Goal: Information Seeking & Learning: Learn about a topic

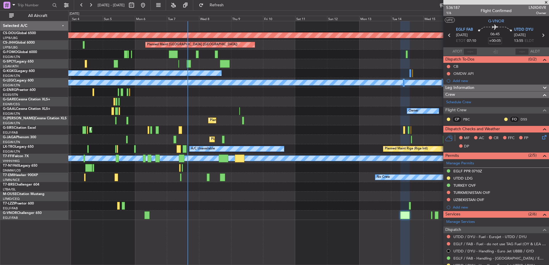
click at [113, 97] on div at bounding box center [308, 101] width 480 height 9
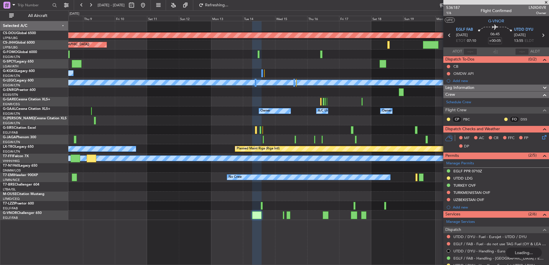
click at [367, 108] on div "Owner Owner A/C Unavailable Owner Owner" at bounding box center [308, 110] width 480 height 9
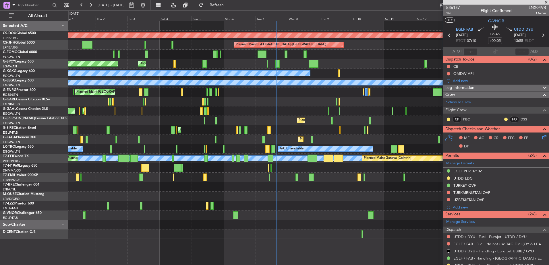
click at [327, 198] on div "Planned Maint London ([GEOGRAPHIC_DATA]) Planned Maint [GEOGRAPHIC_DATA] ([GEOG…" at bounding box center [308, 130] width 480 height 218
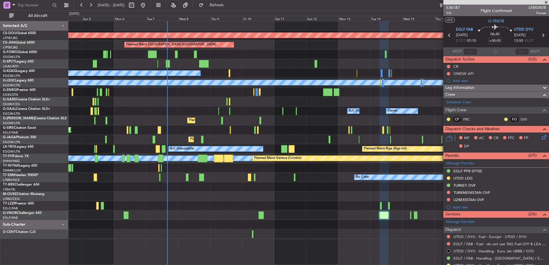
click at [219, 96] on div "Planned Maint [GEOGRAPHIC_DATA] ([GEOGRAPHIC_DATA]) Planned Maint [GEOGRAPHIC_D…" at bounding box center [308, 92] width 480 height 9
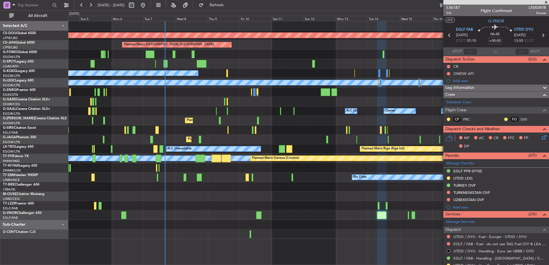
click at [179, 6] on fb-aircraft-location-toggle at bounding box center [172, 5] width 13 height 10
click at [178, 5] on button at bounding box center [173, 5] width 9 height 9
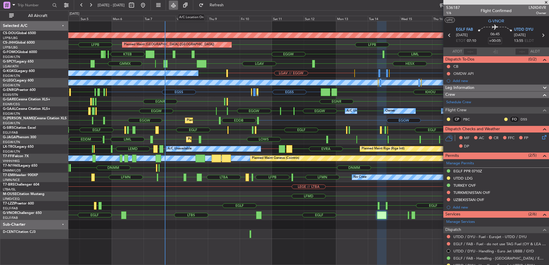
click at [178, 5] on button at bounding box center [173, 5] width 9 height 9
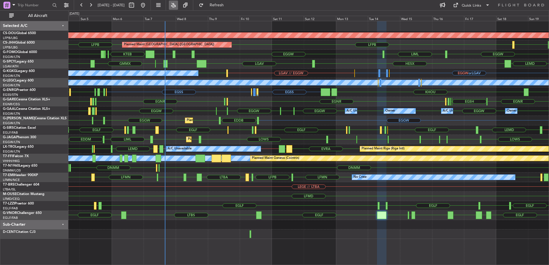
type input "0"
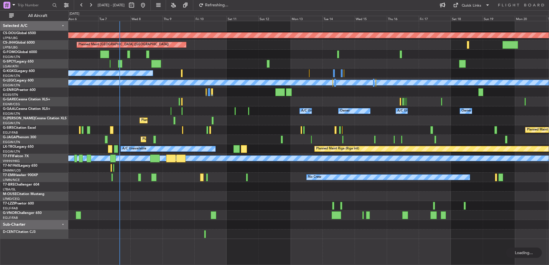
click at [239, 128] on div "Planned Maint London ([GEOGRAPHIC_DATA]) Planned Maint [GEOGRAPHIC_DATA] ([GEOG…" at bounding box center [308, 130] width 480 height 218
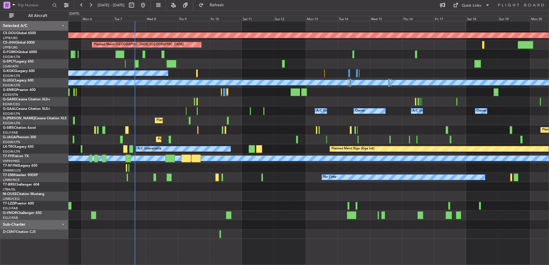
click at [364, 103] on div "Planned Maint London ([GEOGRAPHIC_DATA]) Planned Maint [GEOGRAPHIC_DATA] ([GEOG…" at bounding box center [308, 130] width 480 height 218
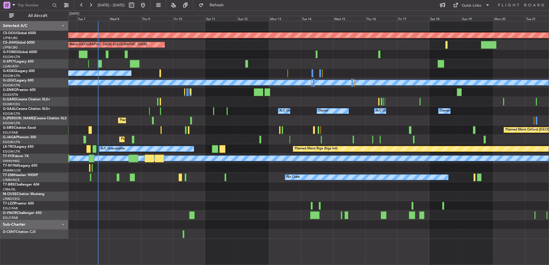
click at [183, 112] on div "Planned Maint London ([GEOGRAPHIC_DATA]) Planned Maint [GEOGRAPHIC_DATA] ([GEOG…" at bounding box center [308, 130] width 480 height 218
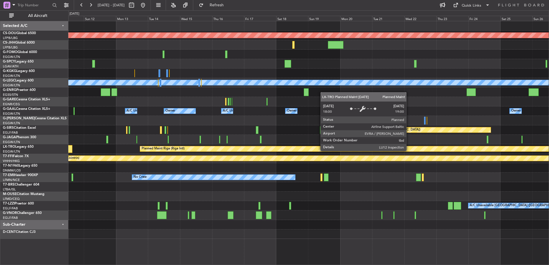
click at [364, 146] on div "Planned Maint Riga (Riga Intl)" at bounding box center [349, 149] width 418 height 6
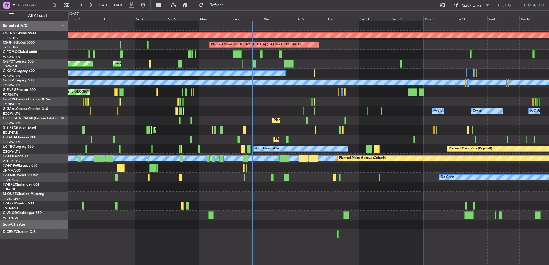
click at [384, 193] on div "Planned Maint London ([GEOGRAPHIC_DATA]) Planned Maint [GEOGRAPHIC_DATA] ([GEOG…" at bounding box center [308, 130] width 480 height 218
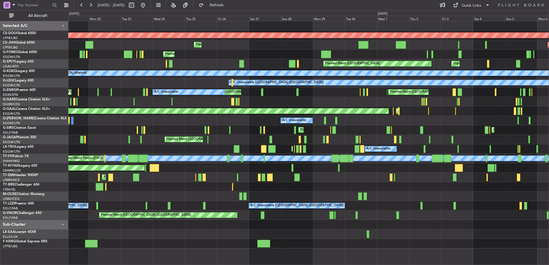
click at [347, 185] on div at bounding box center [308, 186] width 480 height 9
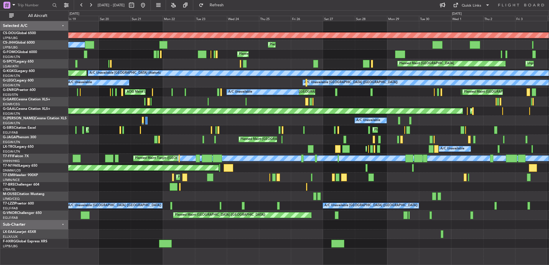
click at [352, 171] on div "AOG Maint London ([GEOGRAPHIC_DATA]) AOG Maint [GEOGRAPHIC_DATA] ([GEOGRAPHIC_D…" at bounding box center [308, 167] width 480 height 9
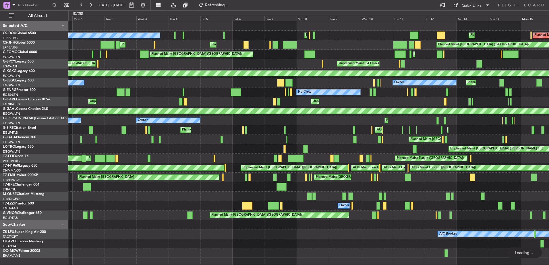
click at [416, 162] on div "Planned Maint Tianjin ([GEOGRAPHIC_DATA]) [PERSON_NAME][GEOGRAPHIC_DATA] ([GEOG…" at bounding box center [308, 158] width 480 height 9
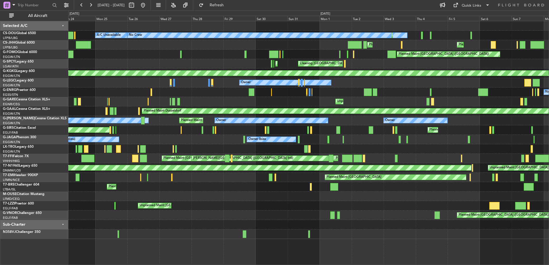
click at [222, 193] on div "Planned Maint [GEOGRAPHIC_DATA] ([GEOGRAPHIC_DATA]) A/C Unavailable No Crew Pla…" at bounding box center [308, 130] width 480 height 218
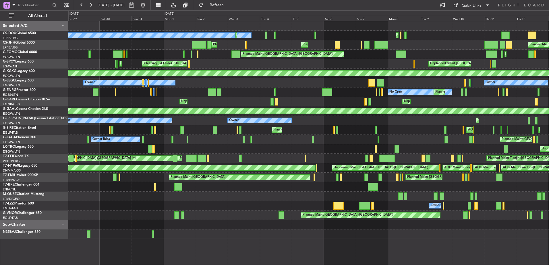
click at [259, 185] on div "Planned Maint Warsaw ([GEOGRAPHIC_DATA])" at bounding box center [308, 186] width 480 height 9
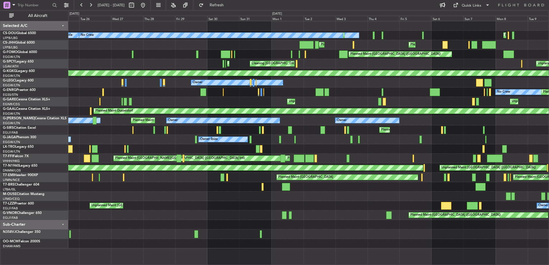
click at [389, 201] on div "Planned Maint [GEOGRAPHIC_DATA] ([GEOGRAPHIC_DATA]) No Crew Planned Maint [GEOG…" at bounding box center [308, 134] width 480 height 227
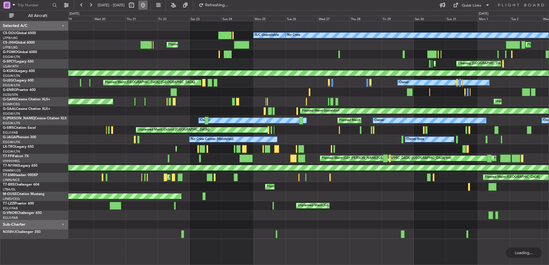
click at [148, 2] on button at bounding box center [142, 5] width 9 height 9
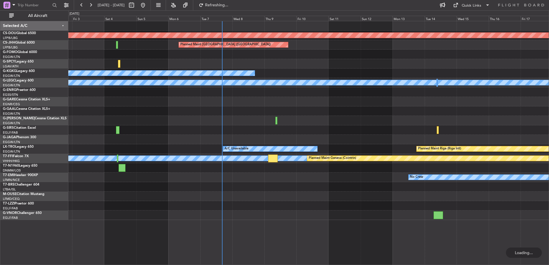
click at [104, 125] on div "Planned Maint London ([GEOGRAPHIC_DATA]) Planned Maint [GEOGRAPHIC_DATA] ([GEOG…" at bounding box center [308, 120] width 480 height 199
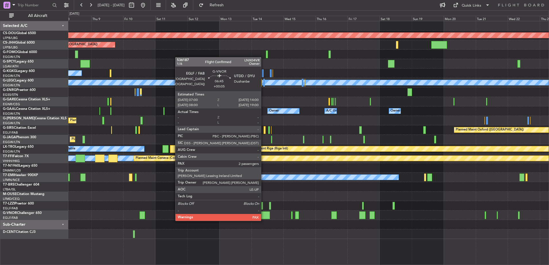
click at [263, 215] on div at bounding box center [264, 215] width 9 height 8
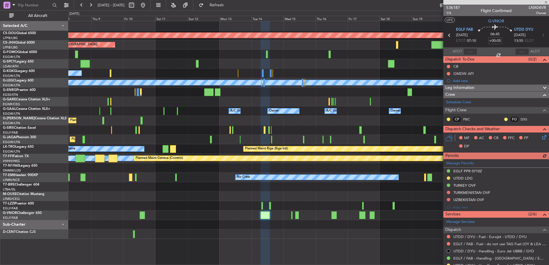
scroll to position [88, 0]
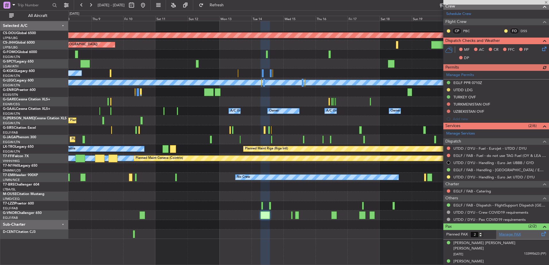
click at [503, 233] on link "Manage PAX" at bounding box center [510, 235] width 22 height 6
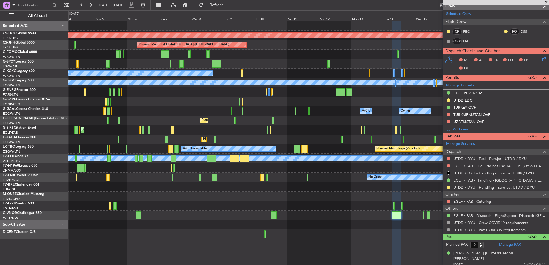
click at [376, 104] on div at bounding box center [308, 101] width 480 height 9
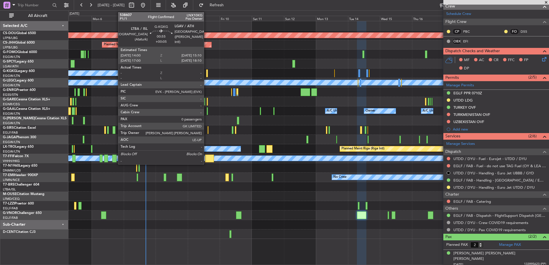
click at [206, 73] on div at bounding box center [207, 73] width 2 height 8
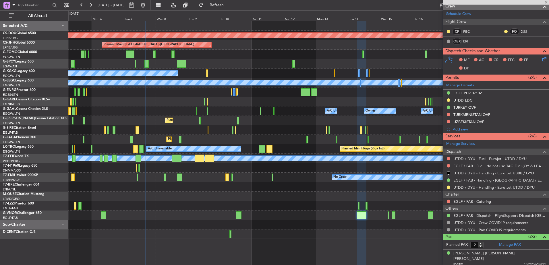
type input "0"
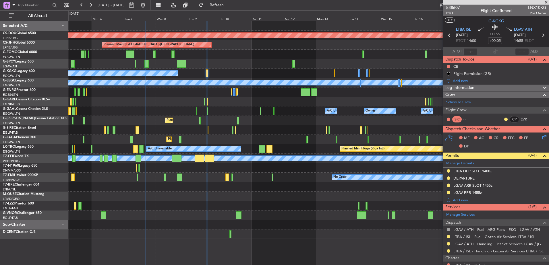
scroll to position [48, 0]
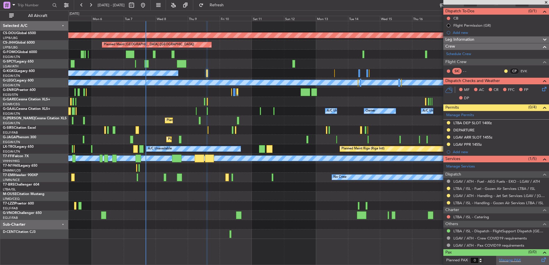
click at [505, 263] on div "Manage PAX" at bounding box center [522, 260] width 53 height 9
